Goal: Transaction & Acquisition: Book appointment/travel/reservation

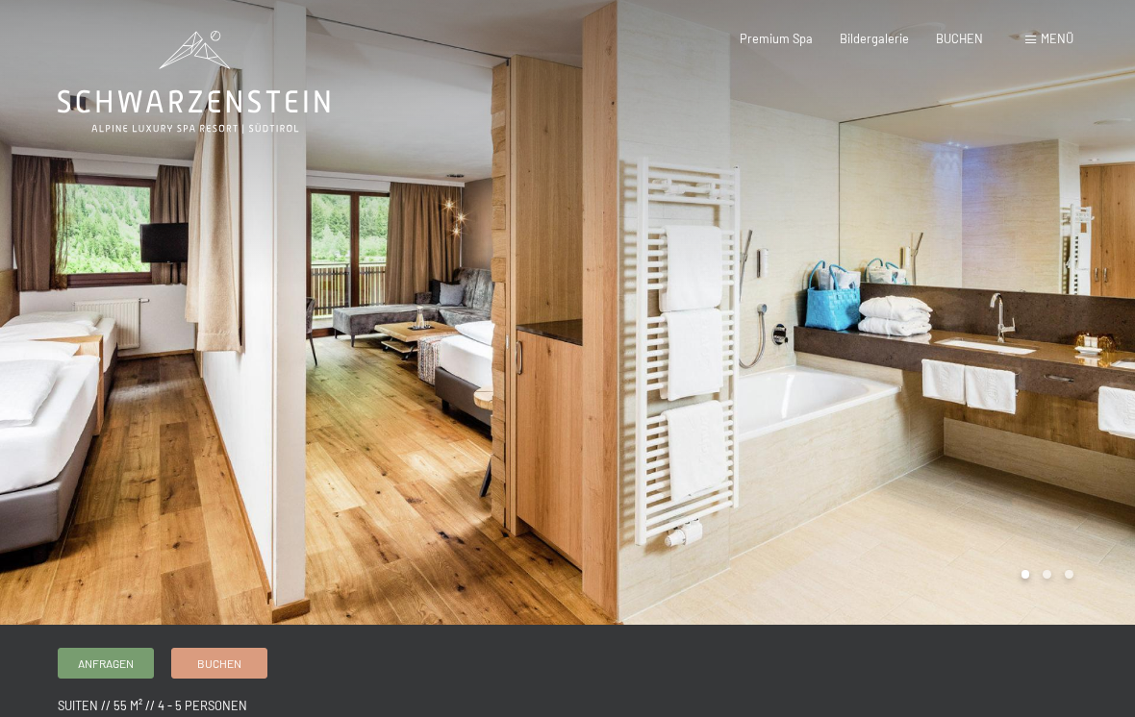
click at [247, 97] on icon at bounding box center [194, 82] width 272 height 103
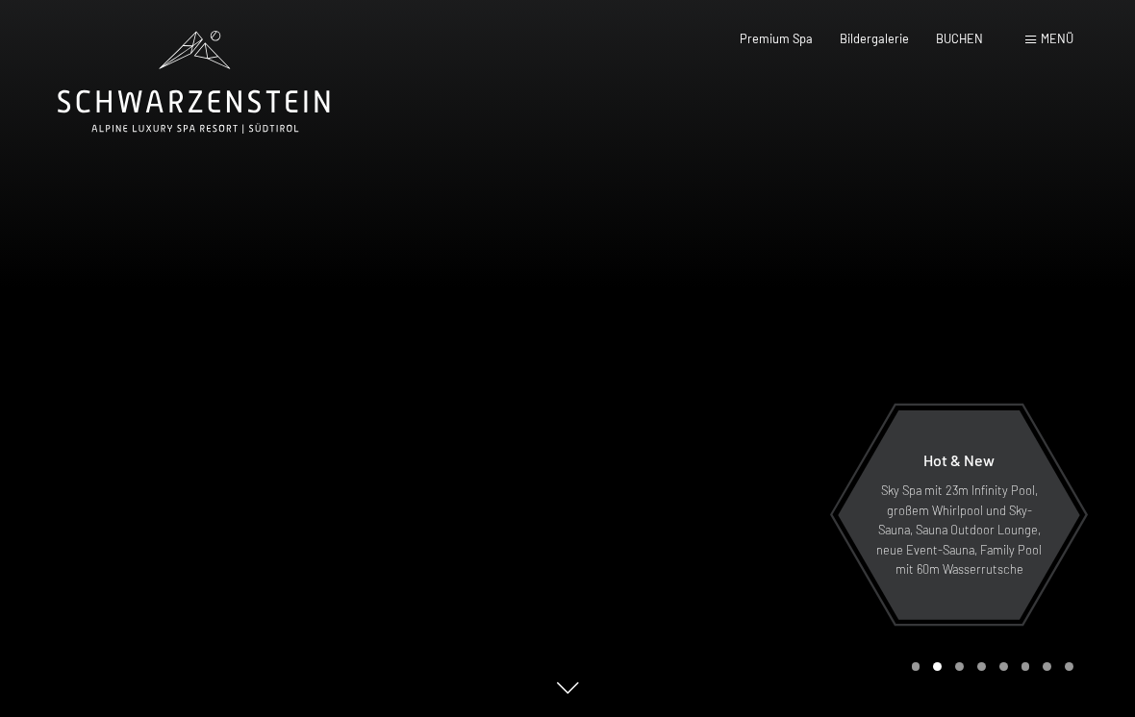
click at [248, 91] on icon at bounding box center [194, 82] width 272 height 103
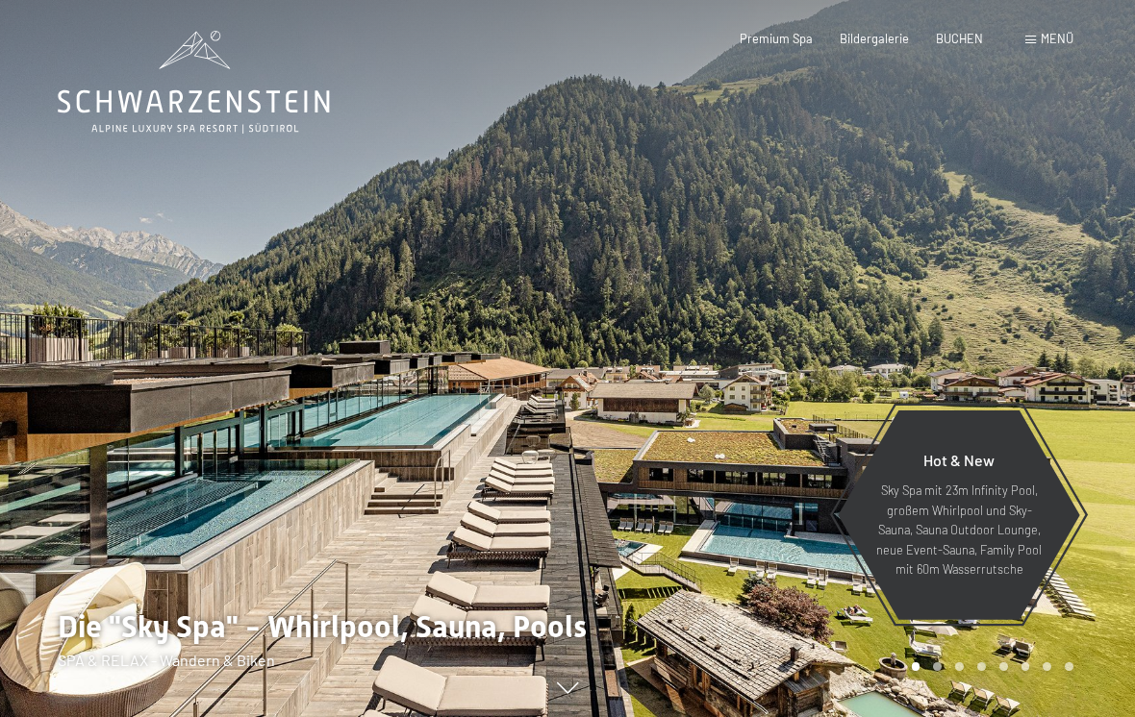
click at [1047, 38] on span "Menü" at bounding box center [1056, 38] width 33 height 15
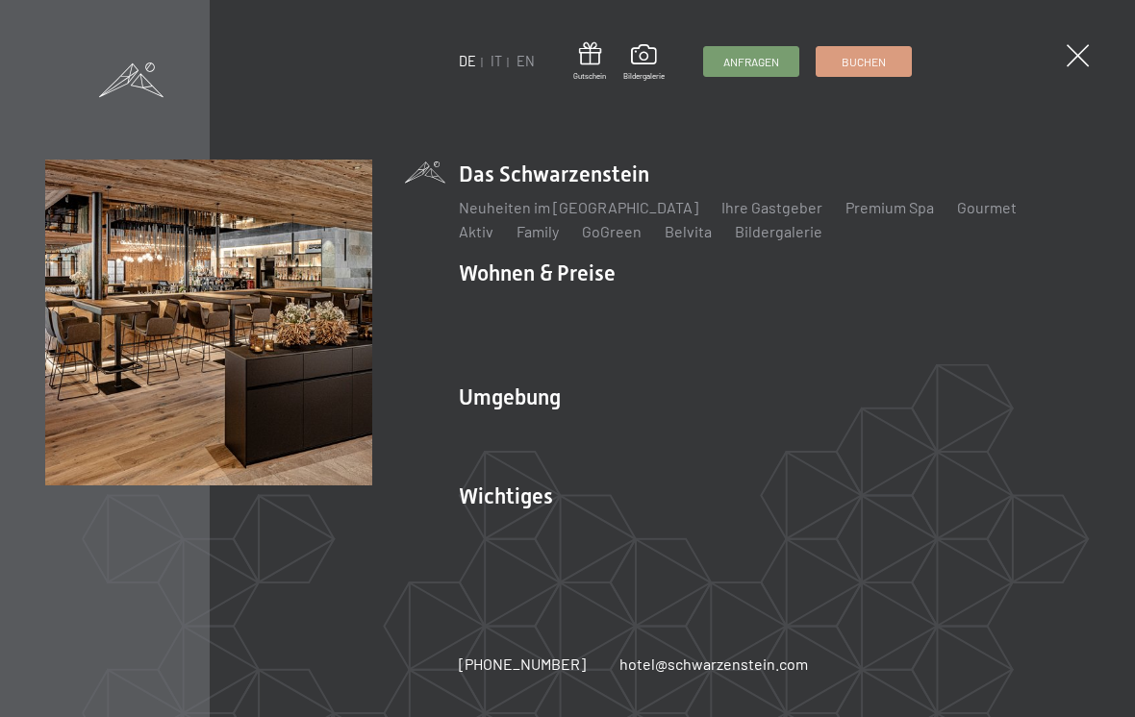
click at [516, 231] on link "Family" at bounding box center [537, 231] width 42 height 18
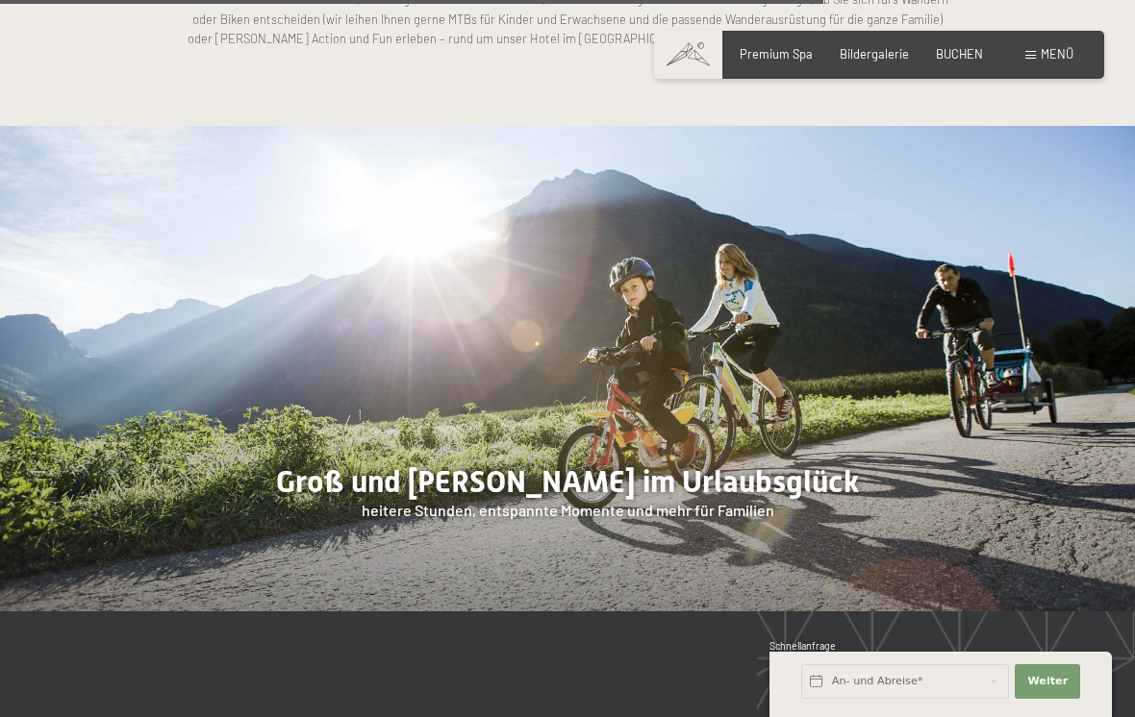
scroll to position [7866, 0]
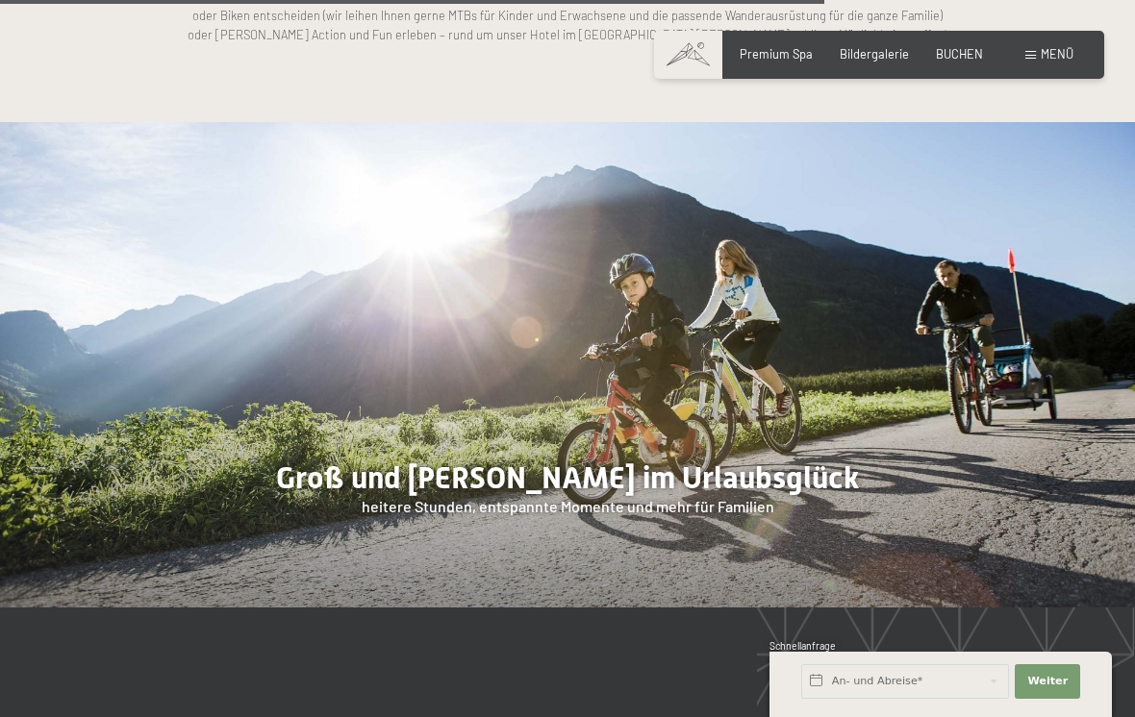
click at [957, 52] on span "BUCHEN" at bounding box center [959, 53] width 47 height 15
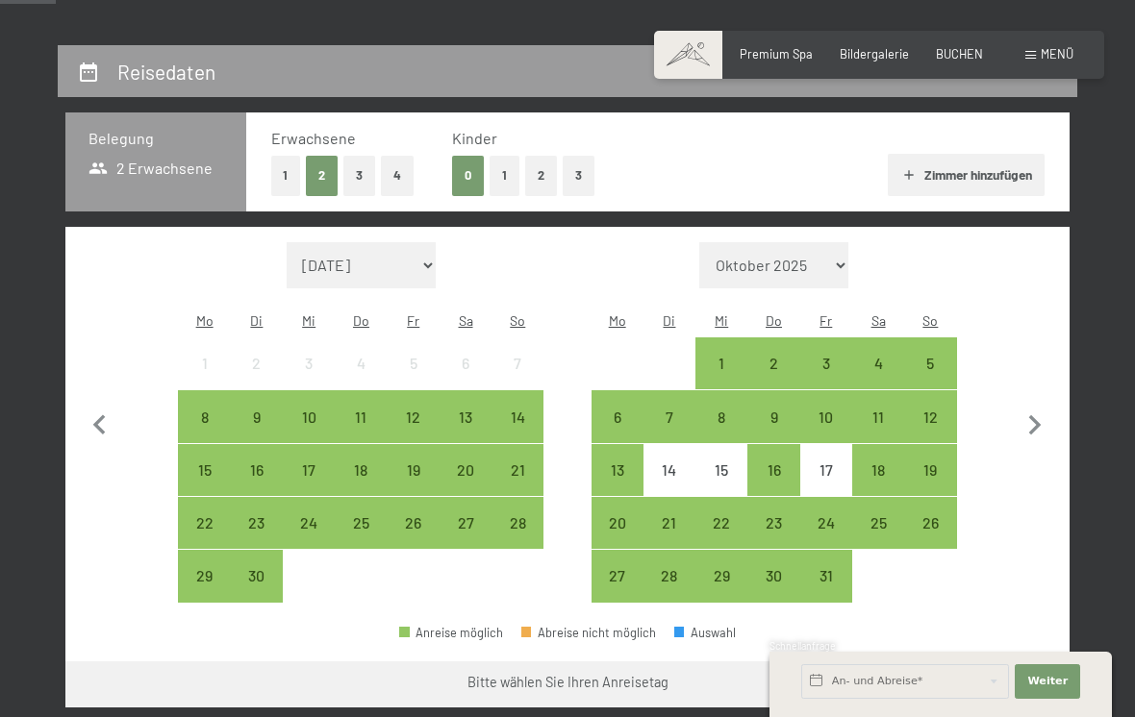
scroll to position [321, 0]
click at [544, 183] on button "2" at bounding box center [541, 176] width 32 height 39
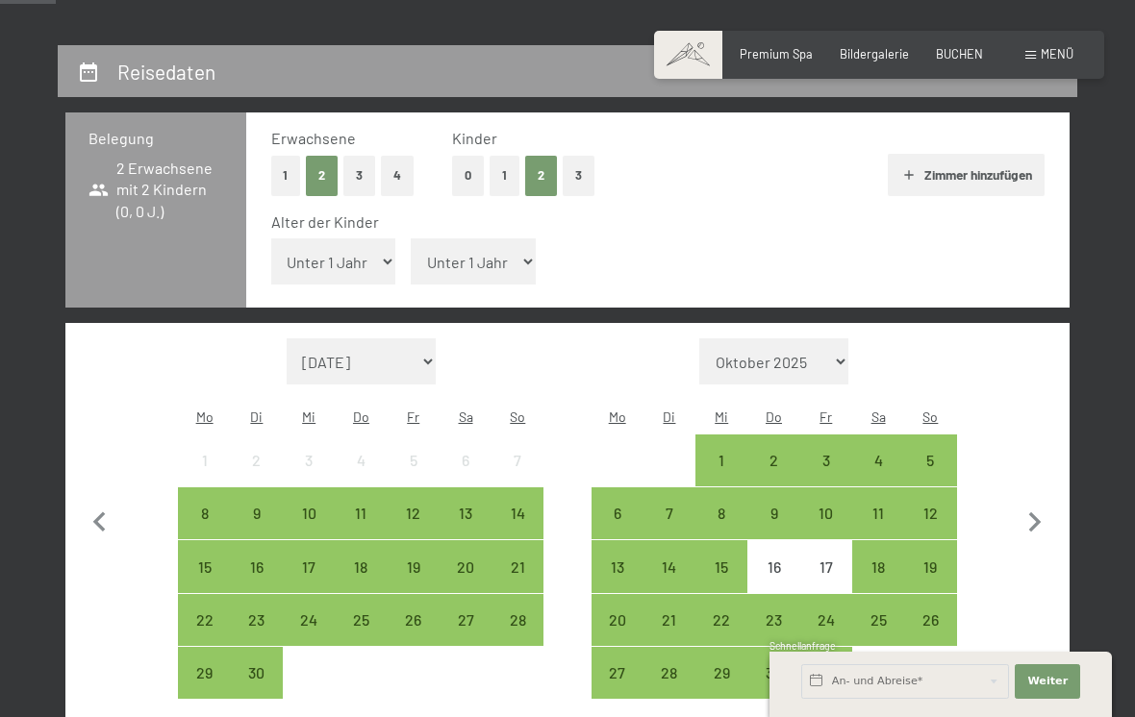
click at [351, 244] on select "Unter 1 Jahr 1 Jahr 2 Jahre 3 Jahre 4 Jahre 5 Jahre 6 Jahre 7 Jahre 8 Jahre 9 J…" at bounding box center [333, 261] width 125 height 46
select select "9"
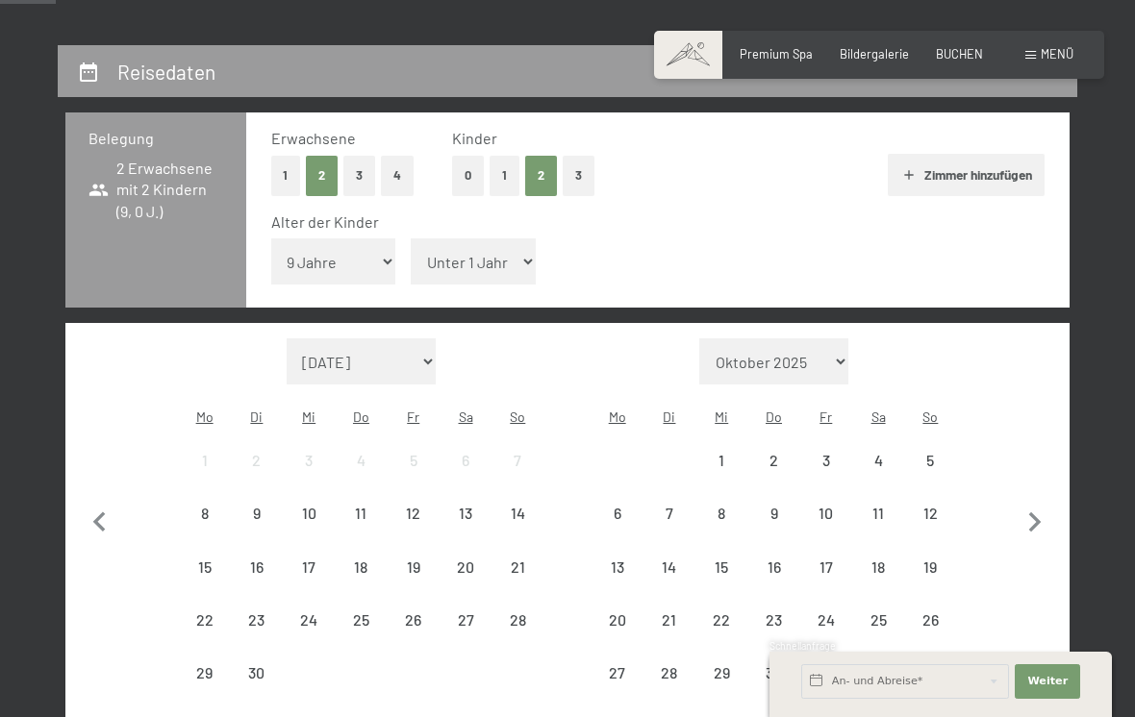
click at [486, 258] on select "Unter 1 Jahr 1 Jahr 2 Jahre 3 Jahre 4 Jahre 5 Jahre 6 Jahre 7 Jahre 8 Jahre 9 J…" at bounding box center [473, 261] width 125 height 46
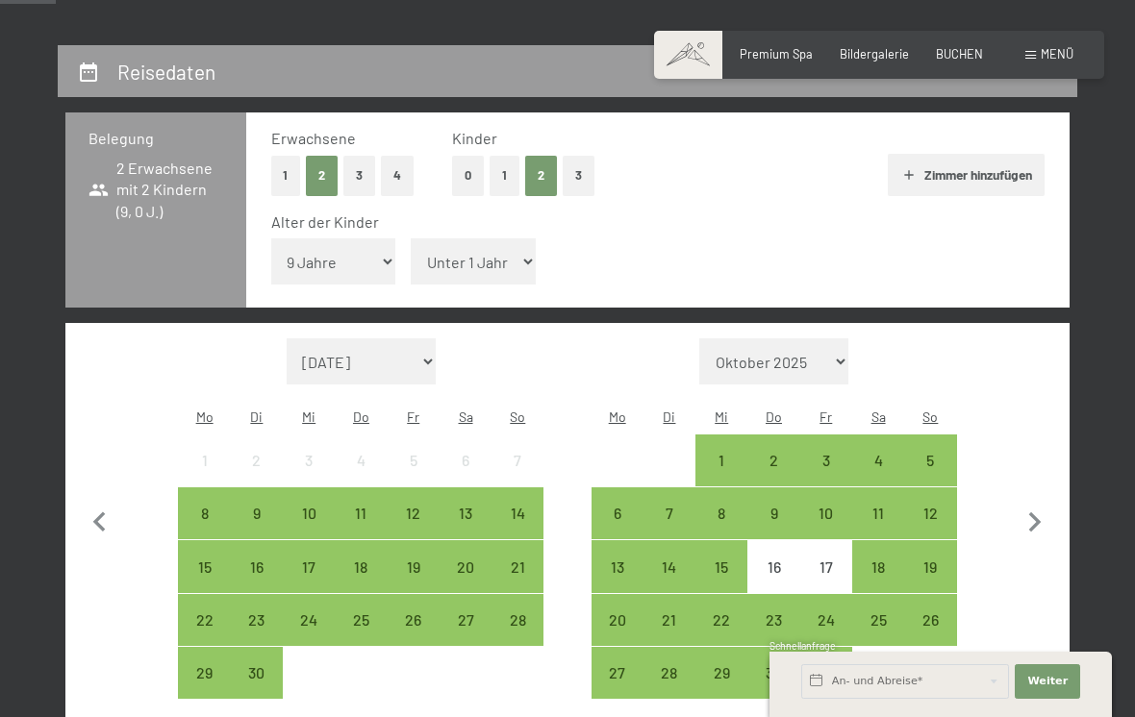
select select "11"
click at [614, 560] on div "13" at bounding box center [617, 584] width 48 height 48
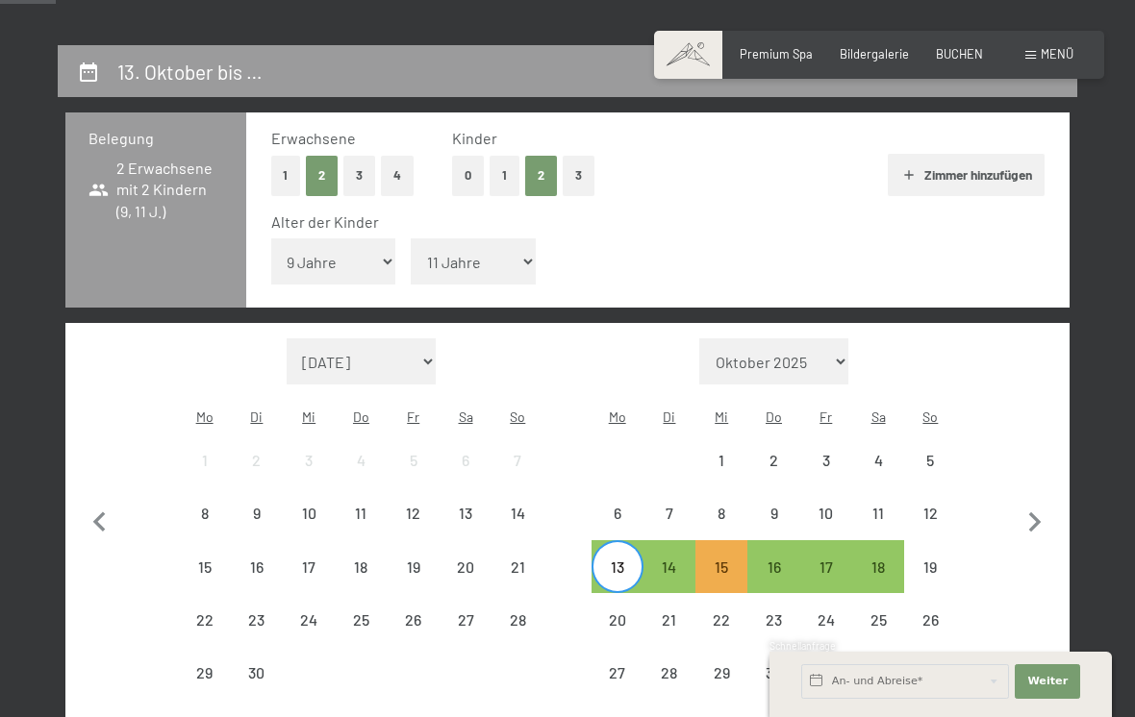
click at [718, 560] on div "15" at bounding box center [721, 584] width 48 height 48
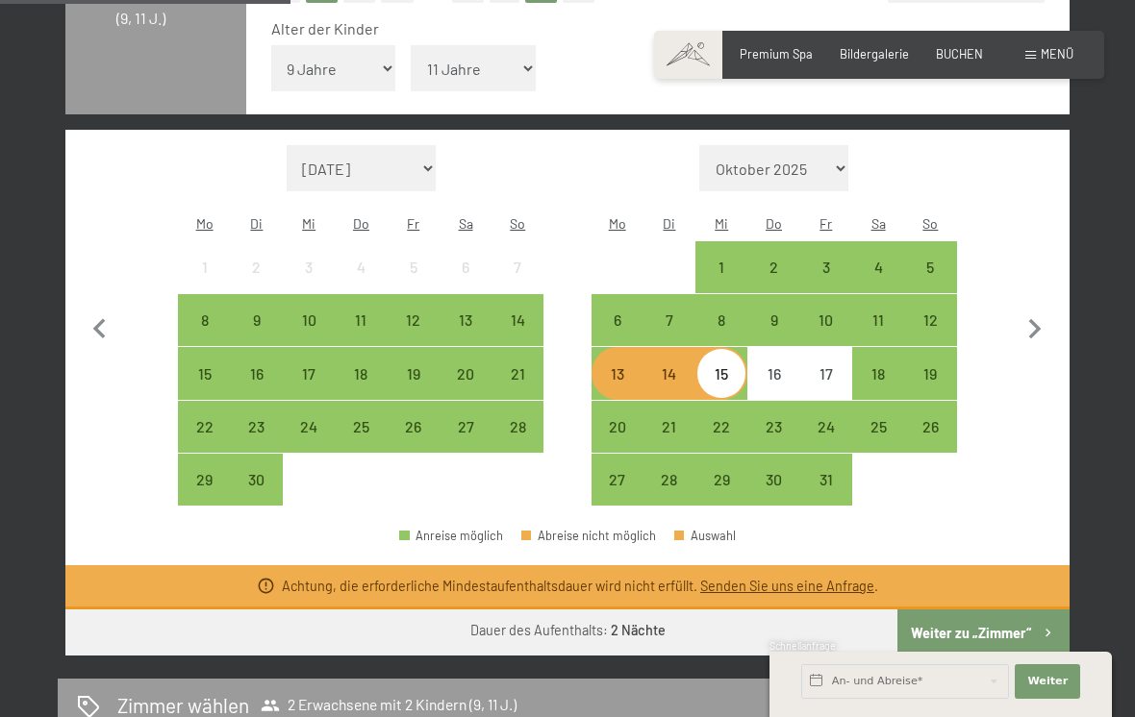
scroll to position [516, 0]
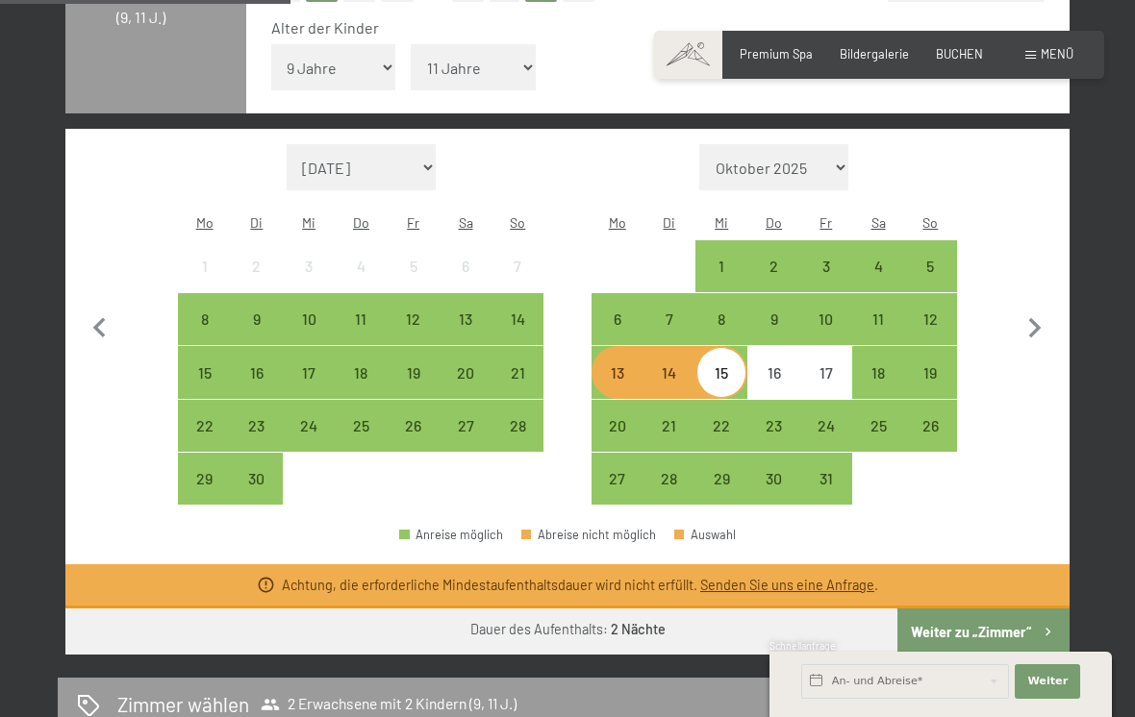
click at [753, 365] on div "16" at bounding box center [773, 389] width 48 height 48
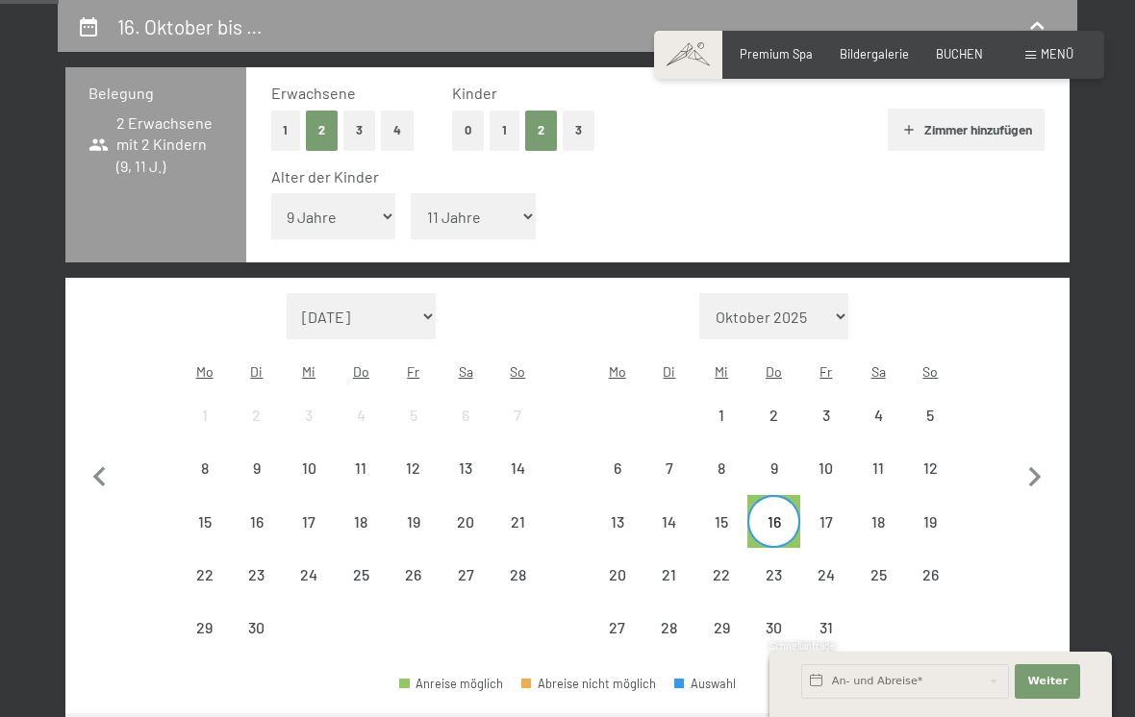
scroll to position [377, 0]
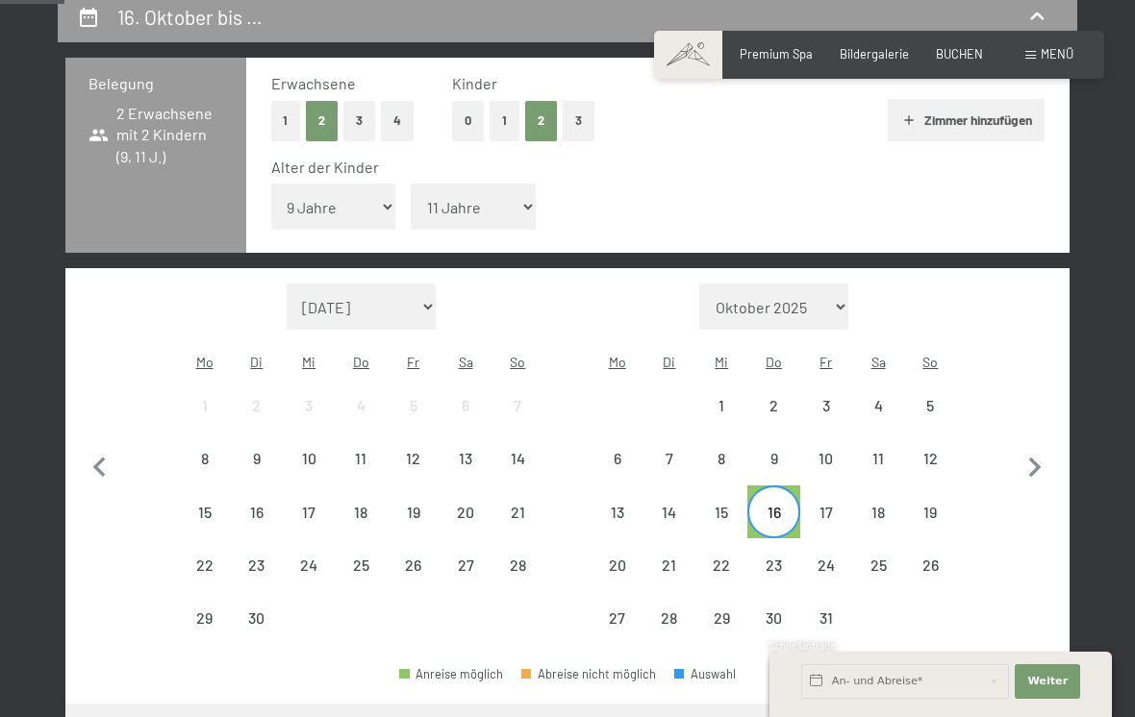
click at [594, 505] on div "13" at bounding box center [617, 529] width 48 height 48
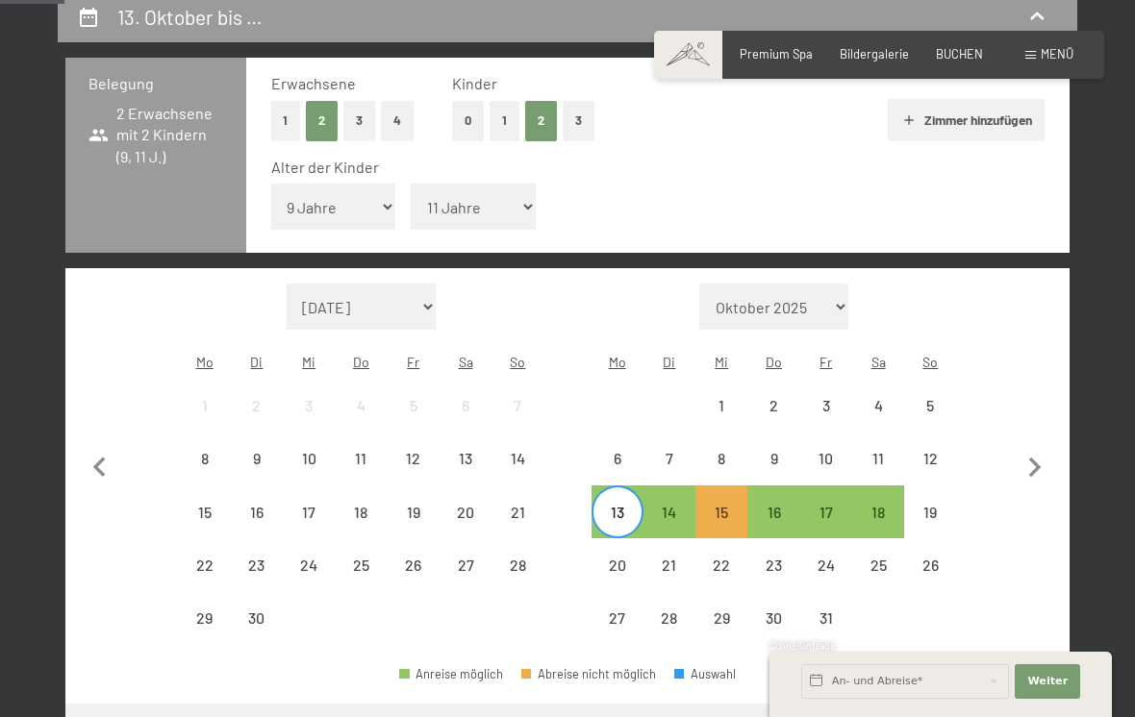
click at [769, 505] on div "16" at bounding box center [773, 529] width 48 height 48
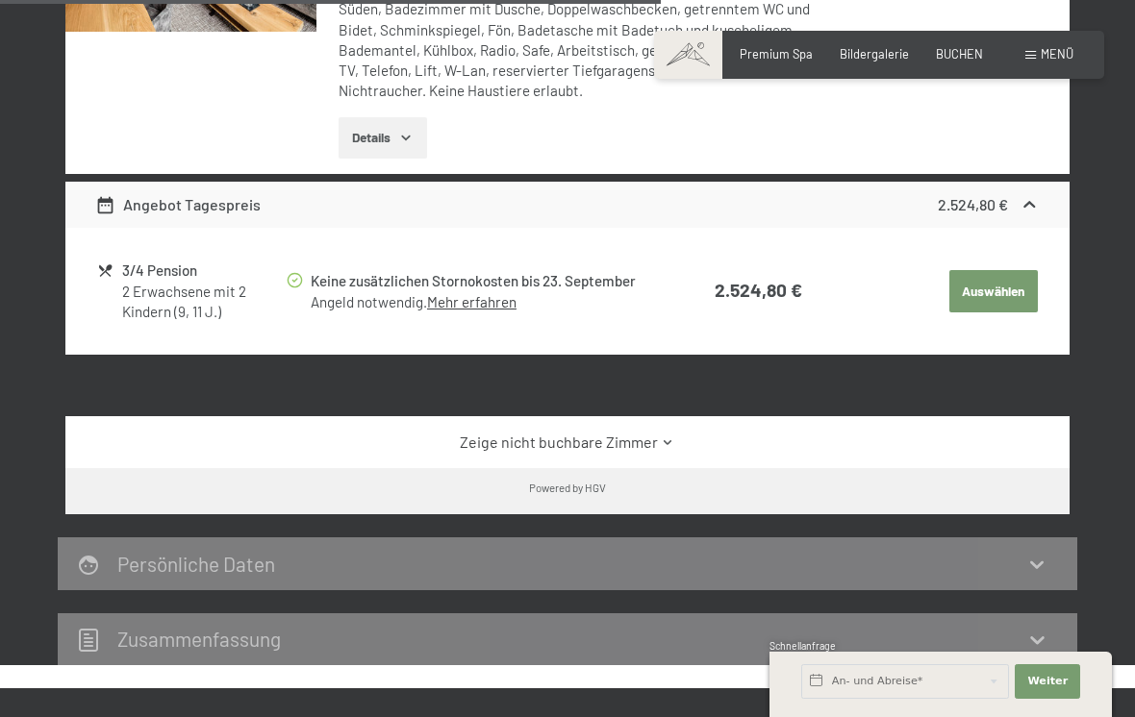
scroll to position [1449, 0]
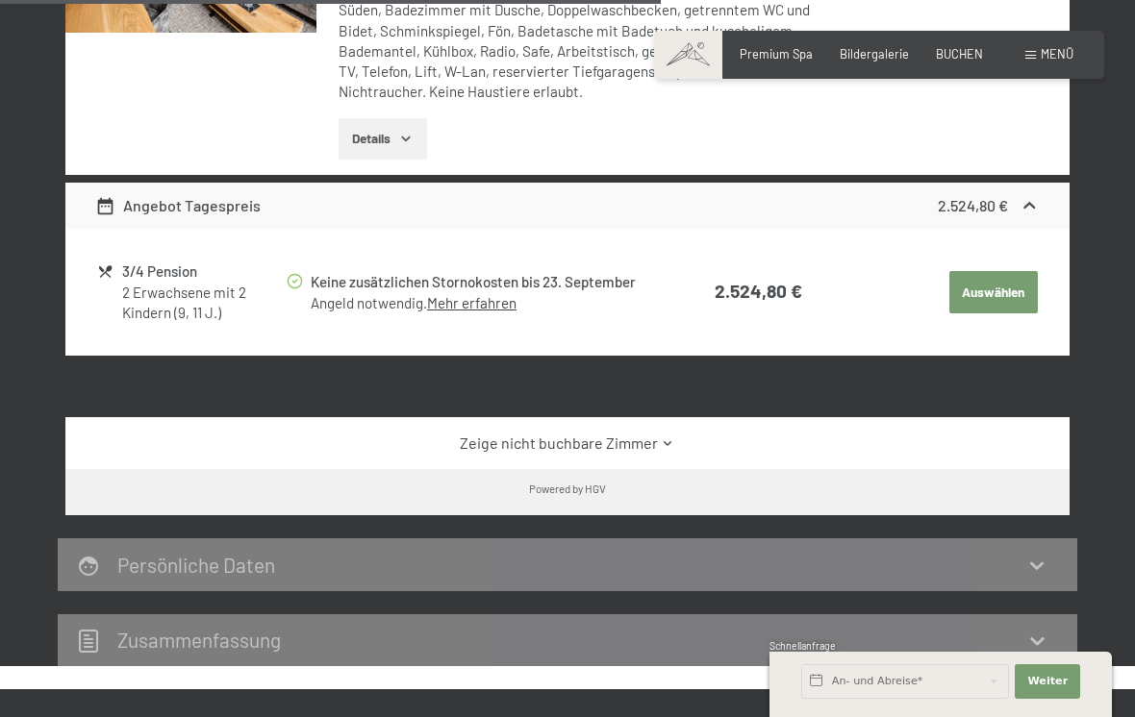
click at [654, 433] on link "Zeige nicht buchbare Zimmer" at bounding box center [566, 443] width 943 height 21
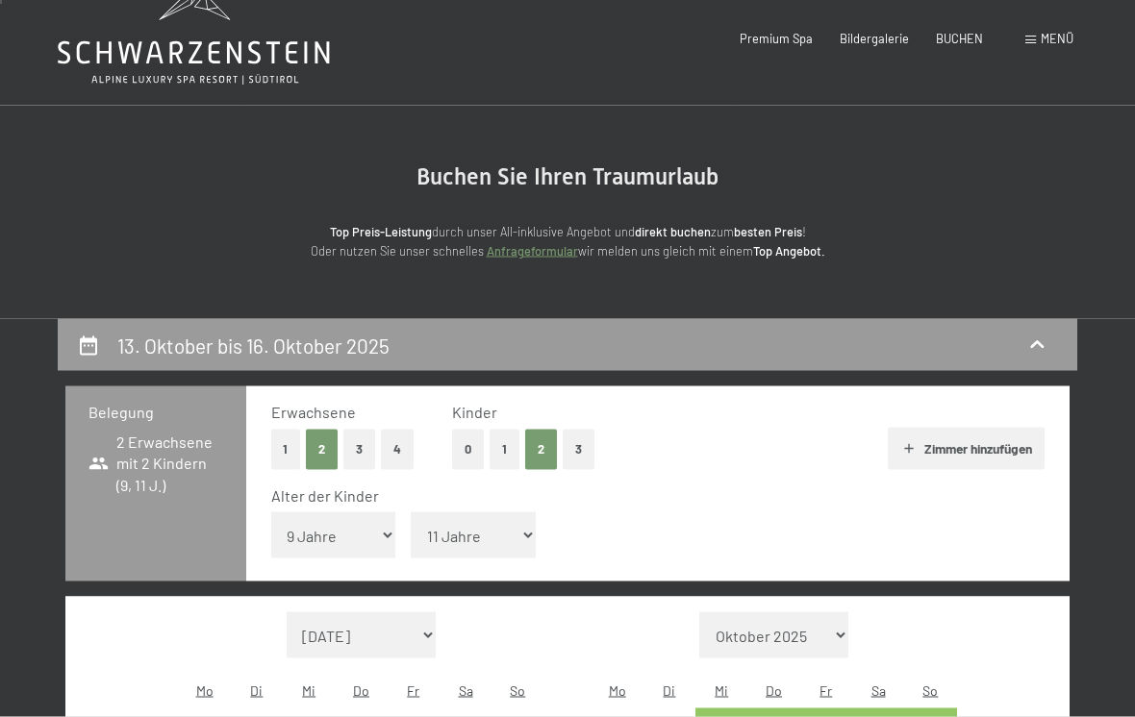
scroll to position [0, 0]
